Goal: Information Seeking & Learning: Learn about a topic

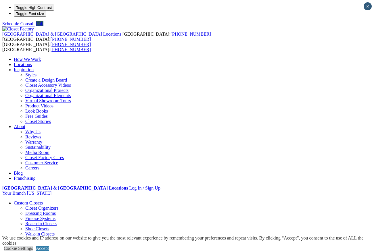
click at [38, 247] on link "Home Office" at bounding box center [26, 249] width 24 height 5
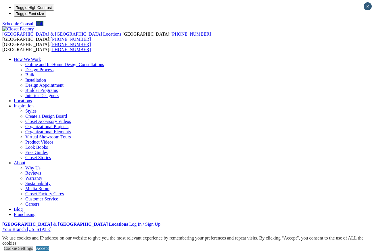
click at [32, 98] on link "Locations" at bounding box center [23, 100] width 18 height 5
type input "*****"
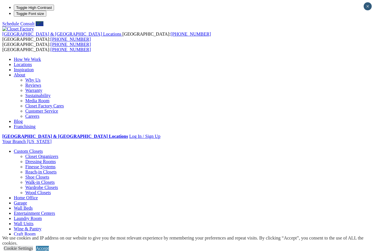
click at [38, 196] on link "Home Office" at bounding box center [26, 198] width 24 height 5
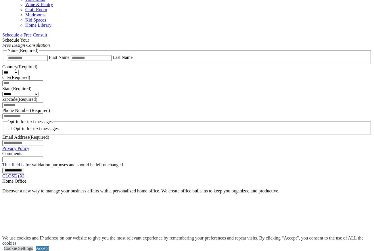
scroll to position [358, 0]
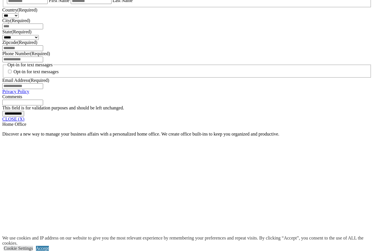
scroll to position [364, 0]
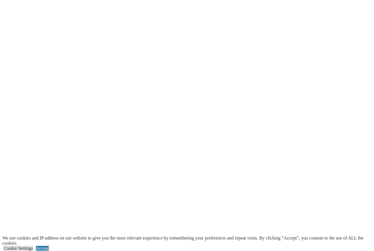
scroll to position [1236, 0]
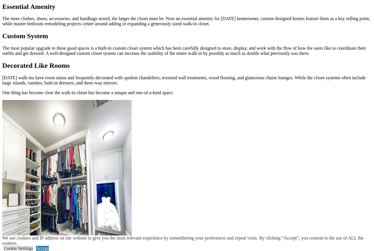
scroll to position [647, 0]
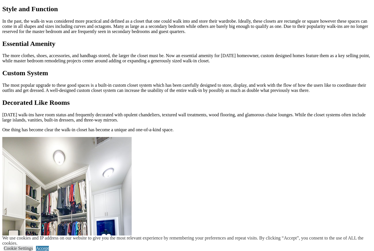
scroll to position [454, 0]
